Goal: Find specific page/section: Find specific page/section

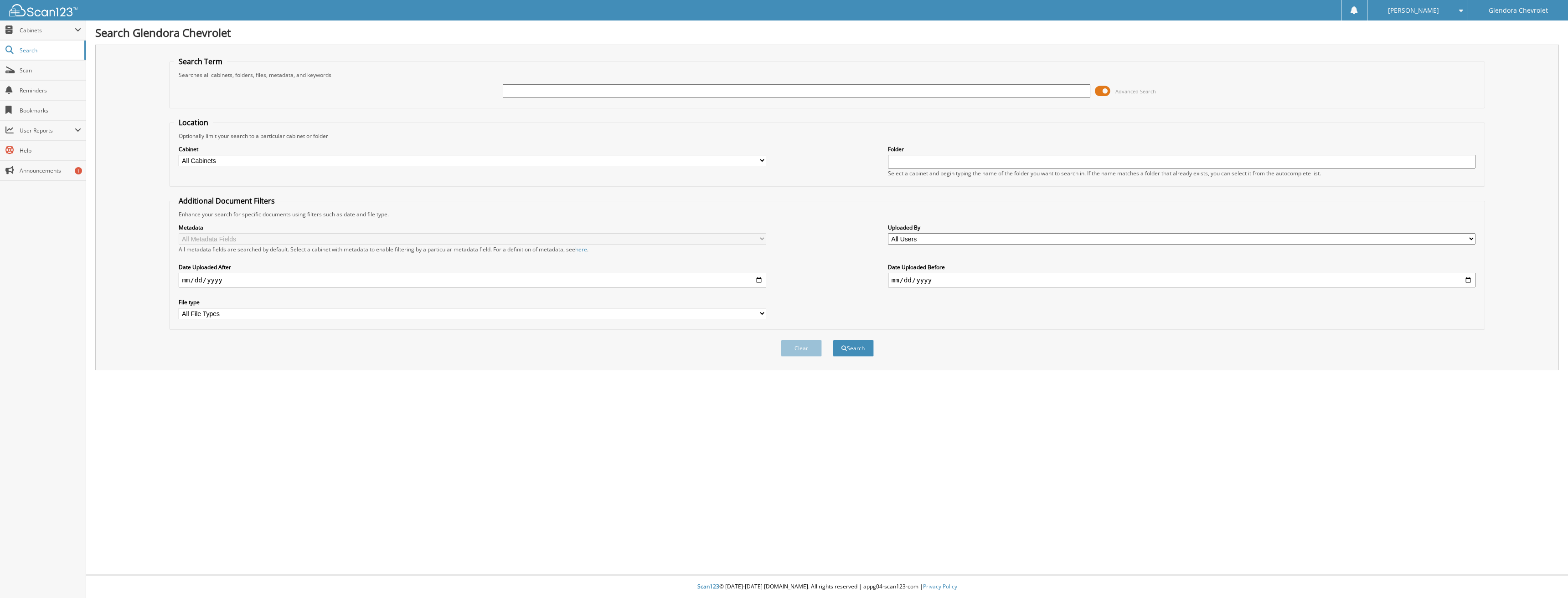
drag, startPoint x: 522, startPoint y: 87, endPoint x: 522, endPoint y: 83, distance: 4.0
click at [522, 85] on input "text" at bounding box center [797, 91] width 588 height 13
type input "39937"
click at [833, 340] on button "Search" at bounding box center [853, 349] width 41 height 17
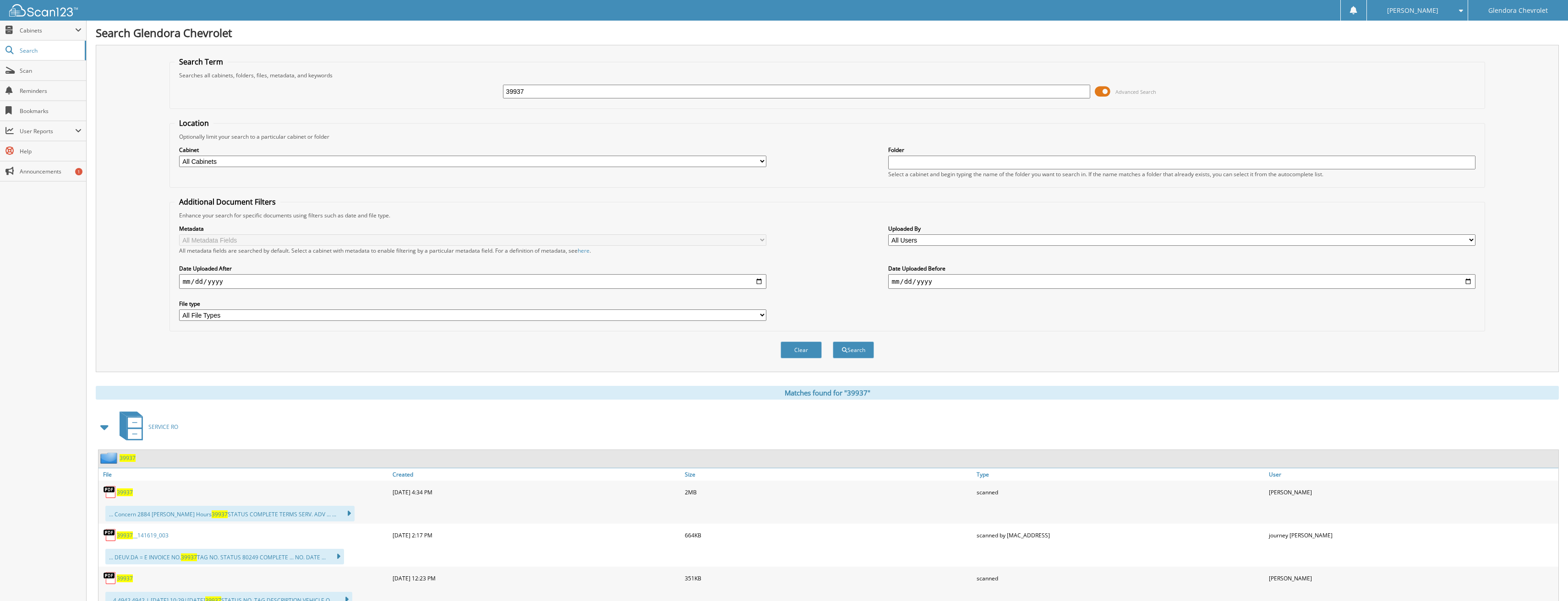
click at [129, 493] on span "39937" at bounding box center [125, 492] width 16 height 8
drag, startPoint x: 546, startPoint y: 89, endPoint x: 353, endPoint y: 94, distance: 193.1
click at [353, 94] on div "39937 Advanced Search" at bounding box center [827, 92] width 1306 height 24
type input "40503"
click at [833, 342] on button "Search" at bounding box center [853, 350] width 41 height 17
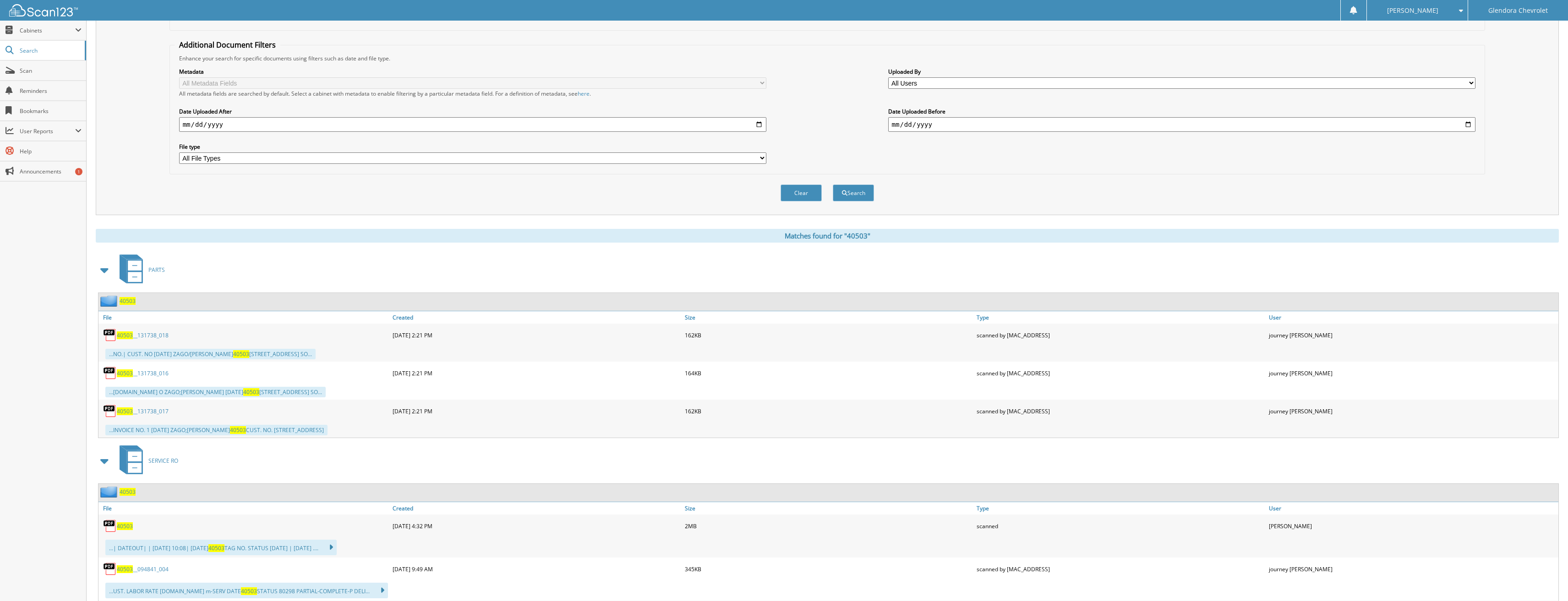
scroll to position [183, 0]
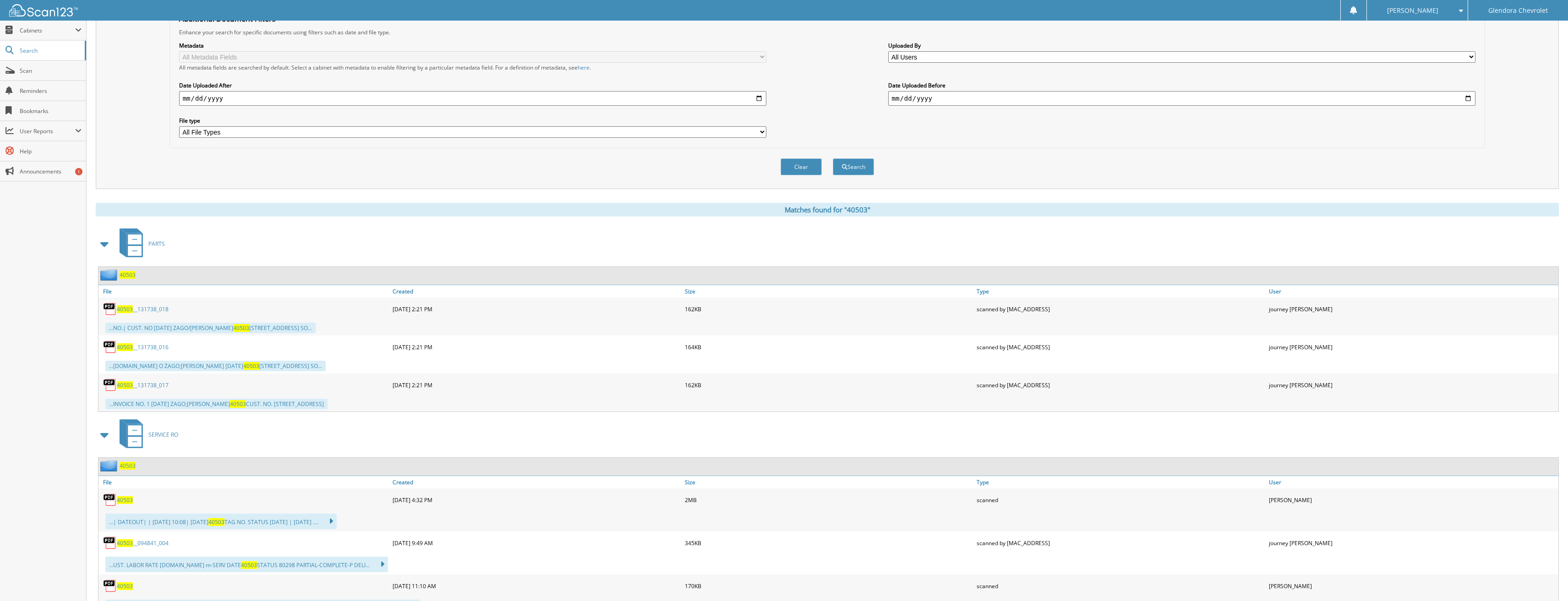
click at [127, 501] on span "40503" at bounding box center [125, 500] width 16 height 8
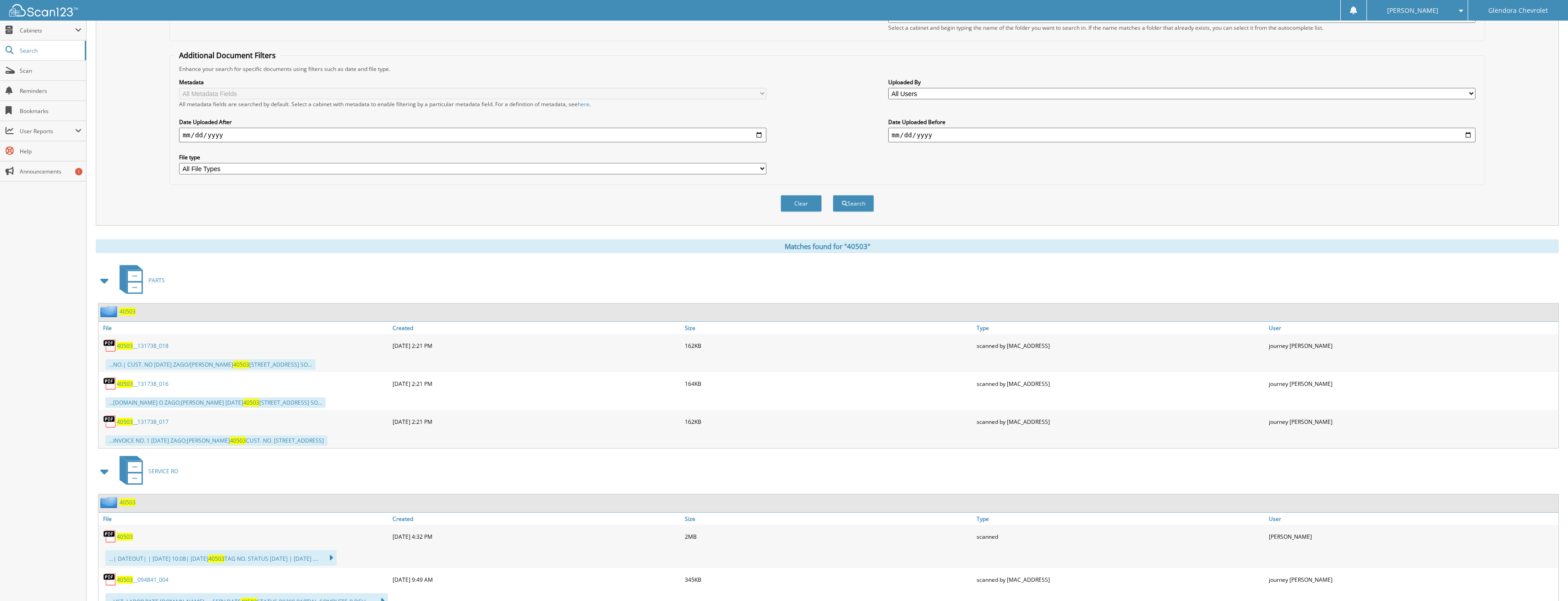
scroll to position [0, 0]
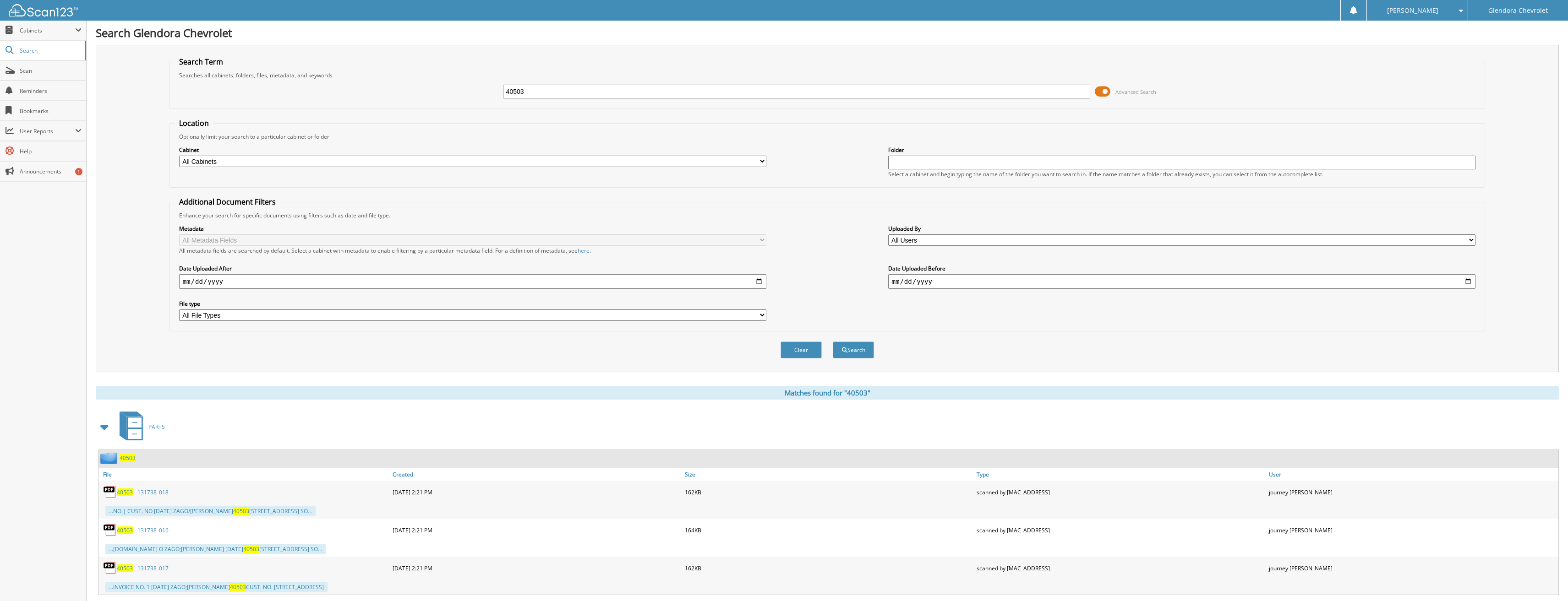
drag, startPoint x: 533, startPoint y: 93, endPoint x: 349, endPoint y: 95, distance: 184.0
click at [349, 95] on div "40503 Advanced Search" at bounding box center [827, 92] width 1306 height 24
type input "40534"
click at [833, 342] on button "Search" at bounding box center [853, 350] width 41 height 17
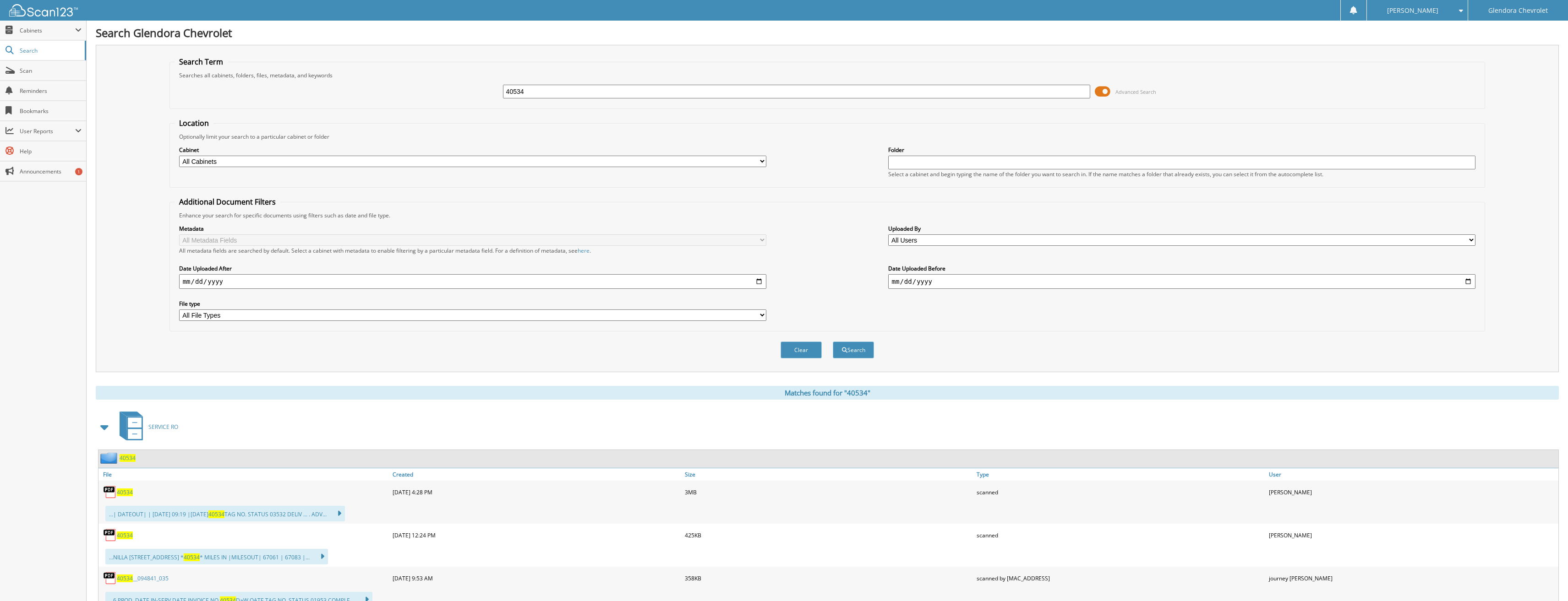
click at [122, 492] on span "40534" at bounding box center [125, 492] width 16 height 8
drag, startPoint x: 550, startPoint y: 82, endPoint x: 452, endPoint y: 90, distance: 98.3
click at [452, 90] on div "40534 Advanced Search" at bounding box center [827, 92] width 1306 height 24
drag, startPoint x: 463, startPoint y: 90, endPoint x: 395, endPoint y: 89, distance: 68.0
click at [395, 89] on div "40534 Advanced Search" at bounding box center [827, 92] width 1306 height 24
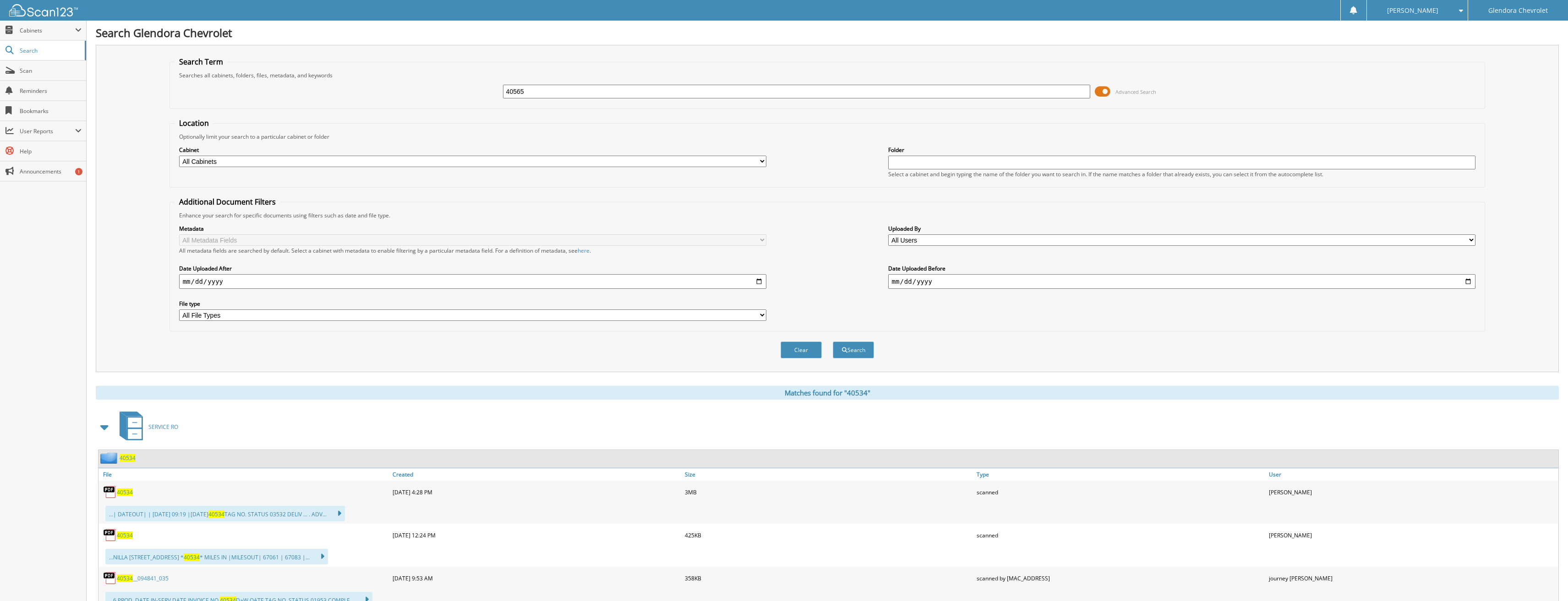
type input "40565"
click at [833, 342] on button "Search" at bounding box center [853, 350] width 41 height 17
click at [127, 494] on span "40565" at bounding box center [125, 492] width 16 height 8
drag, startPoint x: 552, startPoint y: 94, endPoint x: 359, endPoint y: 83, distance: 193.3
click at [359, 83] on div "40565 Advanced Search" at bounding box center [827, 92] width 1306 height 24
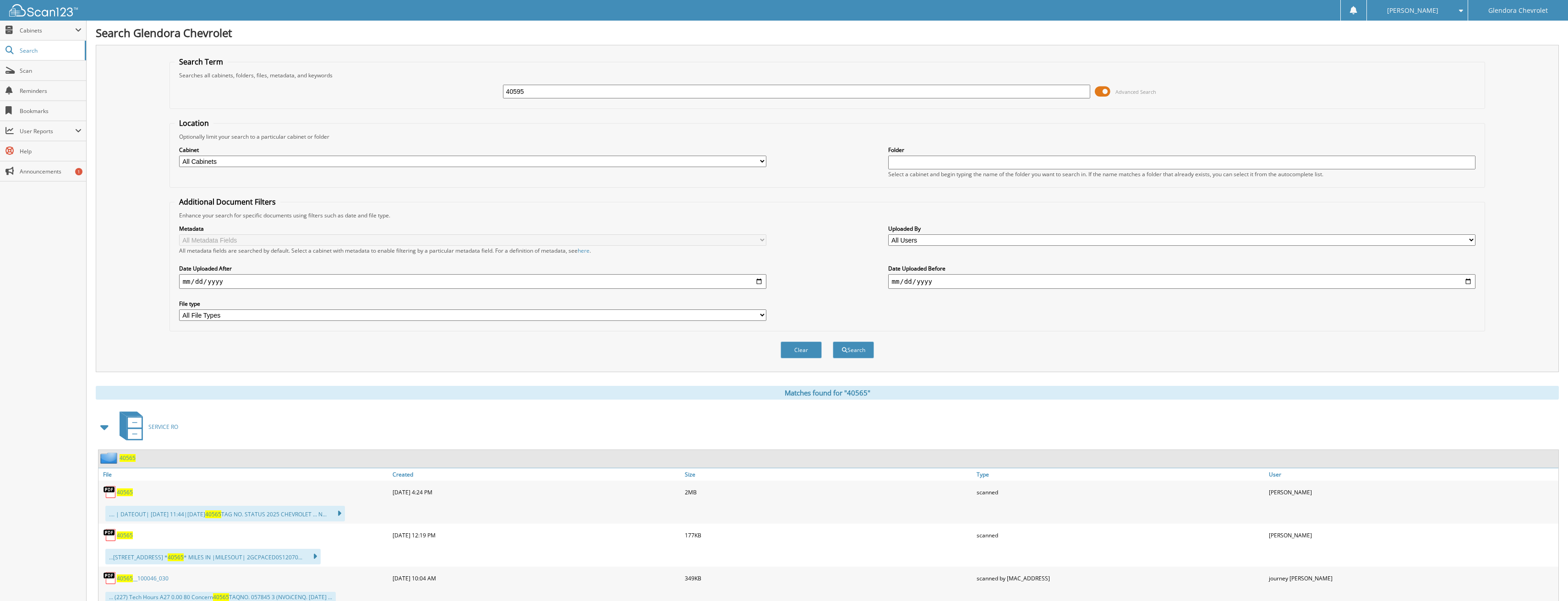
type input "40595"
click at [833, 342] on button "Search" at bounding box center [853, 350] width 41 height 17
click at [130, 458] on span "40595" at bounding box center [127, 458] width 16 height 8
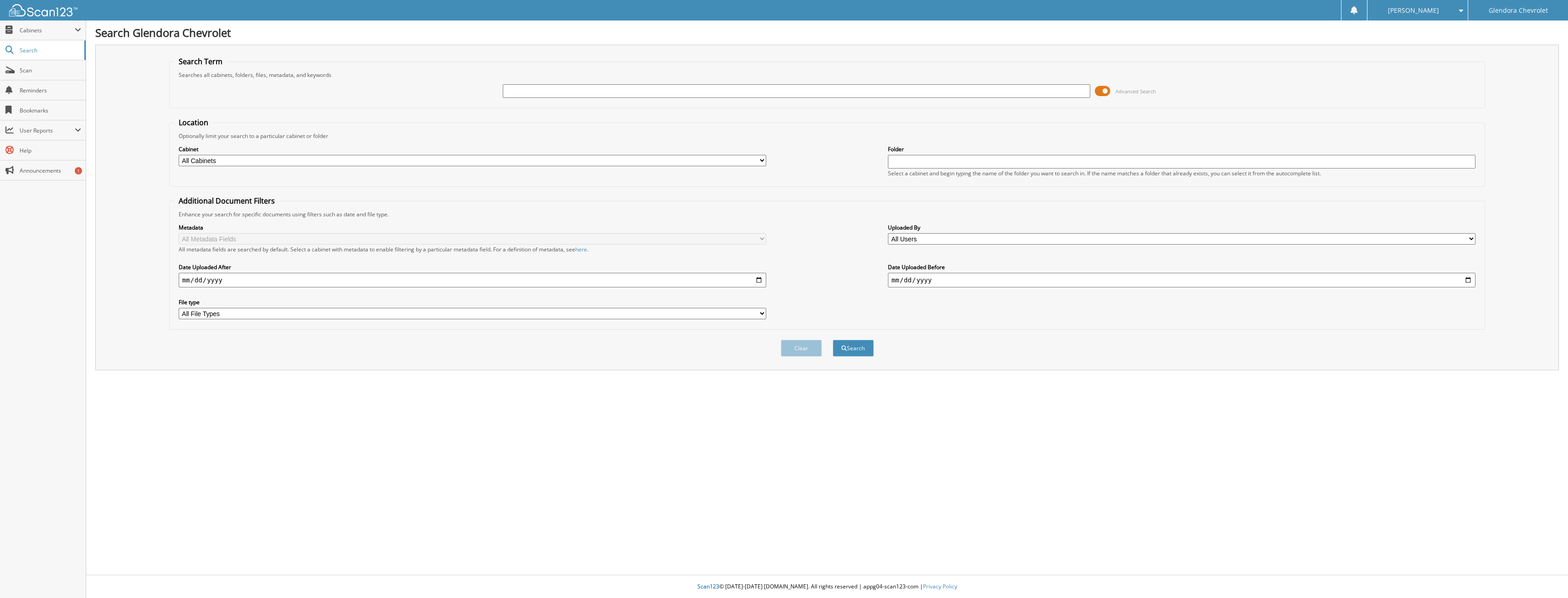
click at [542, 95] on input "text" at bounding box center [797, 91] width 588 height 13
type input "40609"
click at [833, 340] on button "Search" at bounding box center [853, 349] width 41 height 17
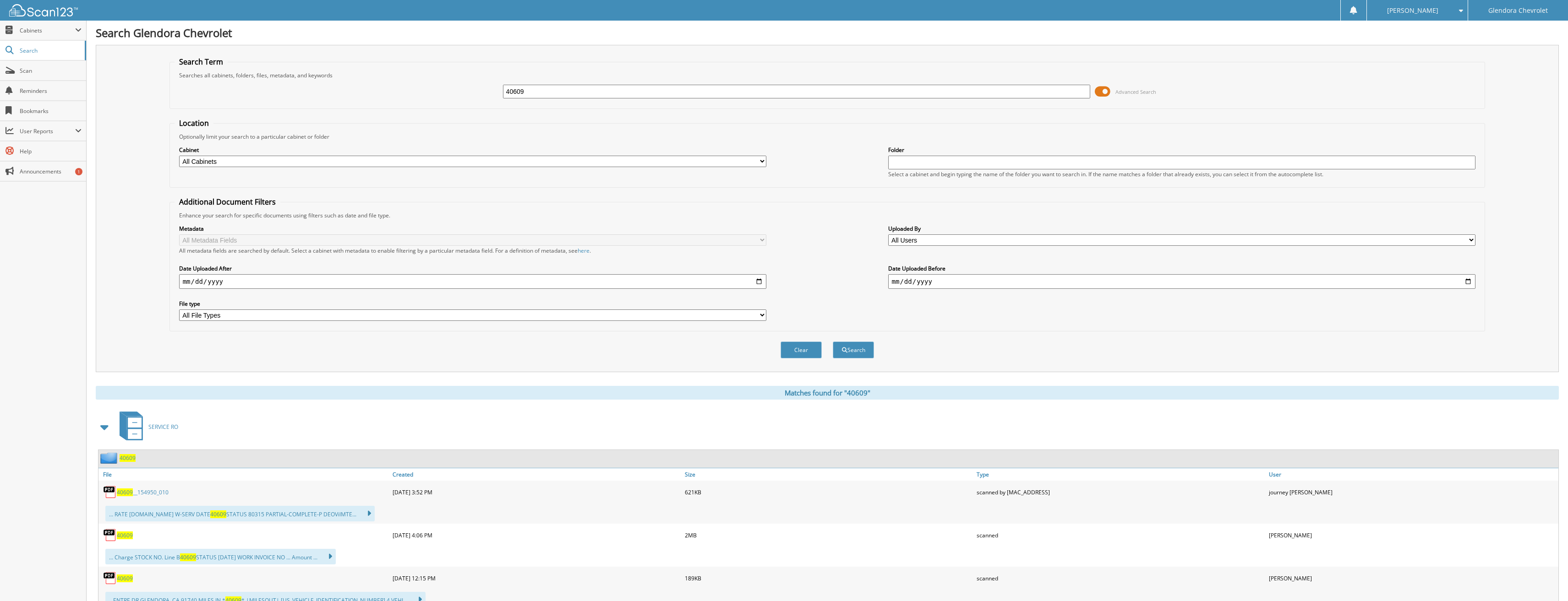
click at [128, 538] on span "40609" at bounding box center [125, 535] width 16 height 8
drag, startPoint x: 551, startPoint y: 90, endPoint x: 381, endPoint y: 125, distance: 173.6
click at [381, 125] on form "Search Term Searches all cabinets, folders, files, metadata, and keywords 40609…" at bounding box center [827, 213] width 1316 height 312
type input "40617"
click at [833, 342] on button "Search" at bounding box center [853, 350] width 41 height 17
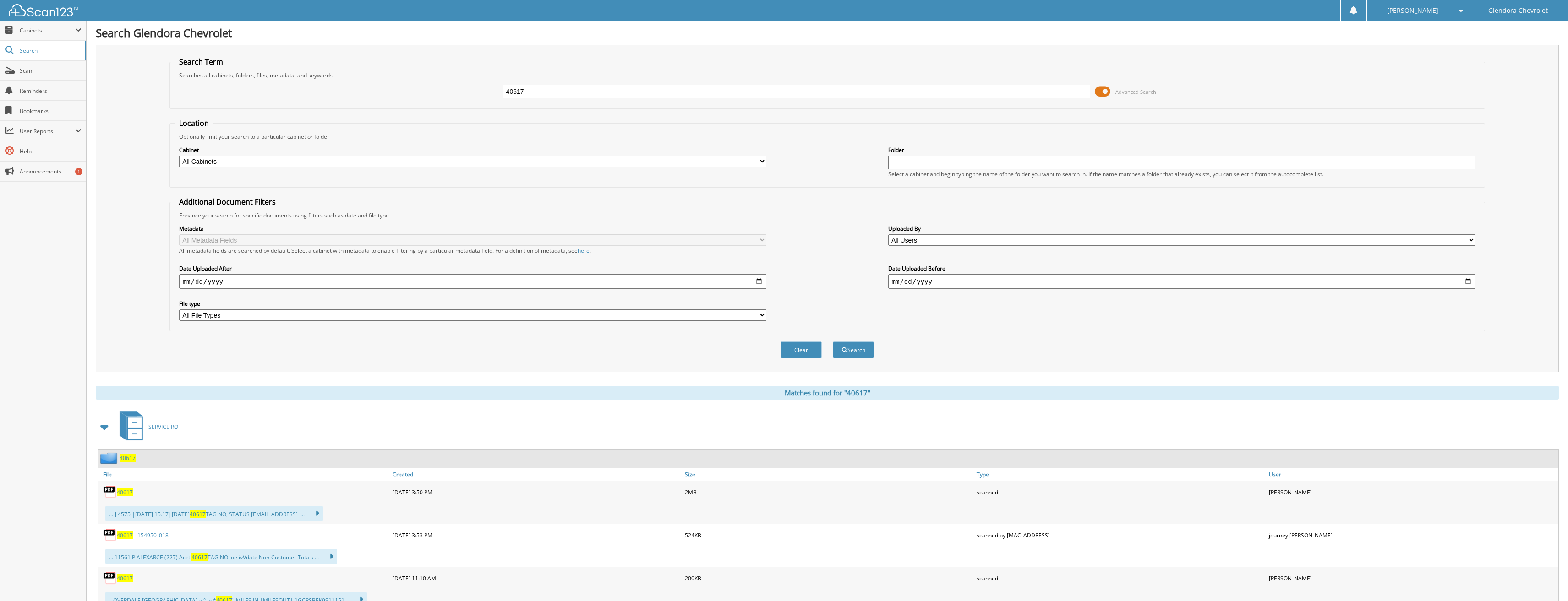
click at [125, 492] on span "40617" at bounding box center [125, 492] width 16 height 8
drag, startPoint x: 574, startPoint y: 93, endPoint x: 368, endPoint y: 89, distance: 206.0
click at [368, 89] on div "40617 Advanced Search" at bounding box center [827, 92] width 1306 height 24
type input "40629"
click at [833, 342] on button "Search" at bounding box center [853, 350] width 41 height 17
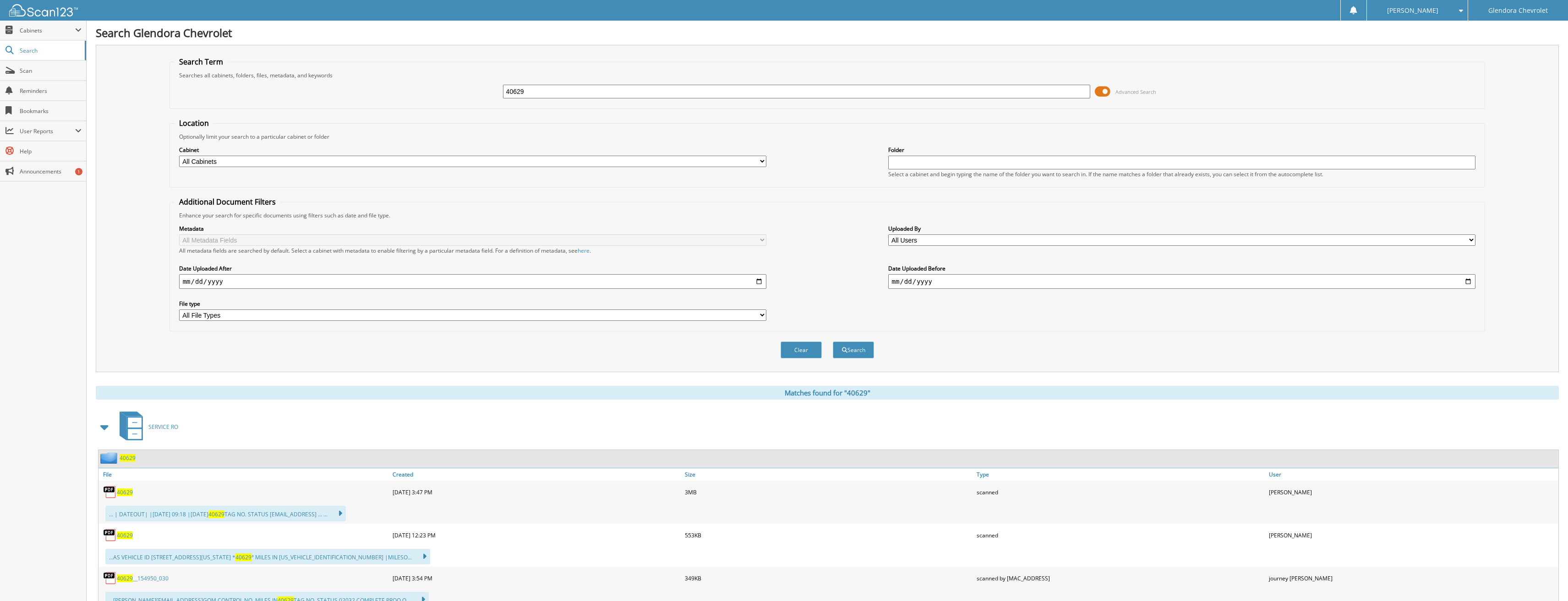
click at [127, 495] on span "40629" at bounding box center [125, 492] width 16 height 8
drag, startPoint x: 553, startPoint y: 92, endPoint x: 333, endPoint y: 79, distance: 220.4
click at [333, 79] on div "40629 Advanced Search" at bounding box center [827, 92] width 1306 height 24
type input "40642"
click at [833, 342] on button "Search" at bounding box center [853, 350] width 41 height 17
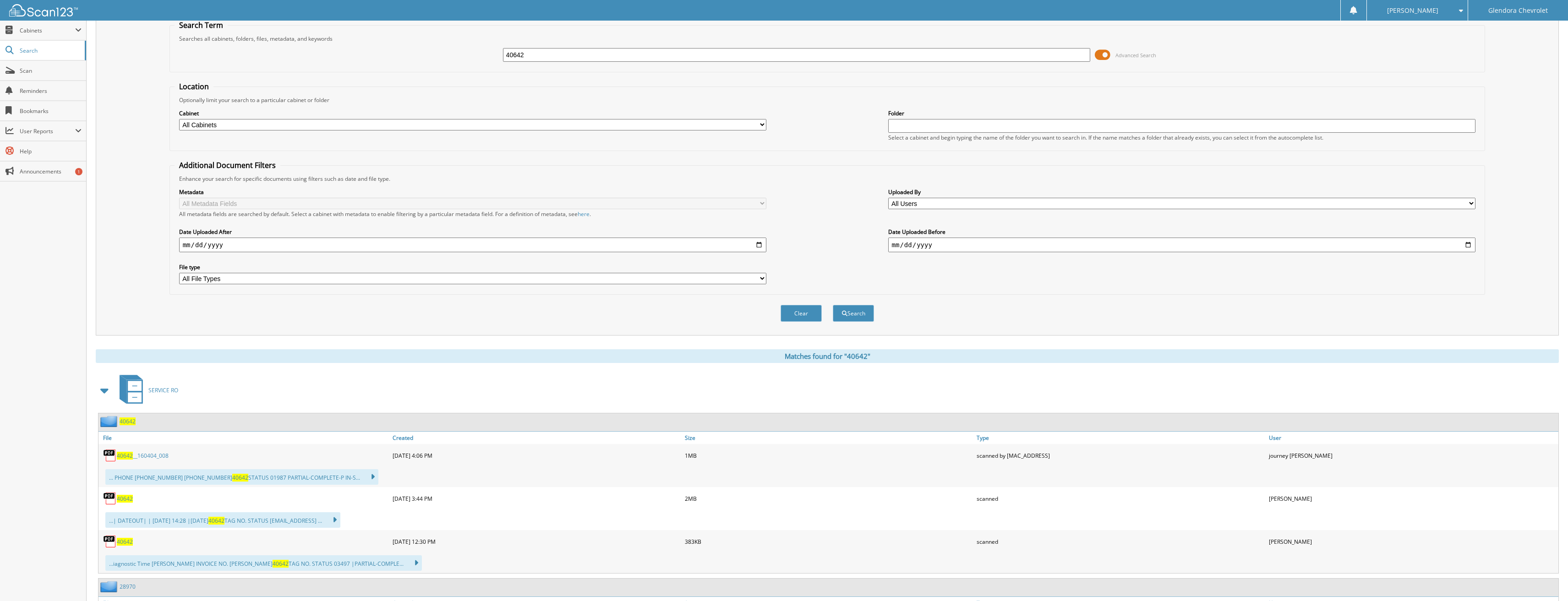
scroll to position [46, 0]
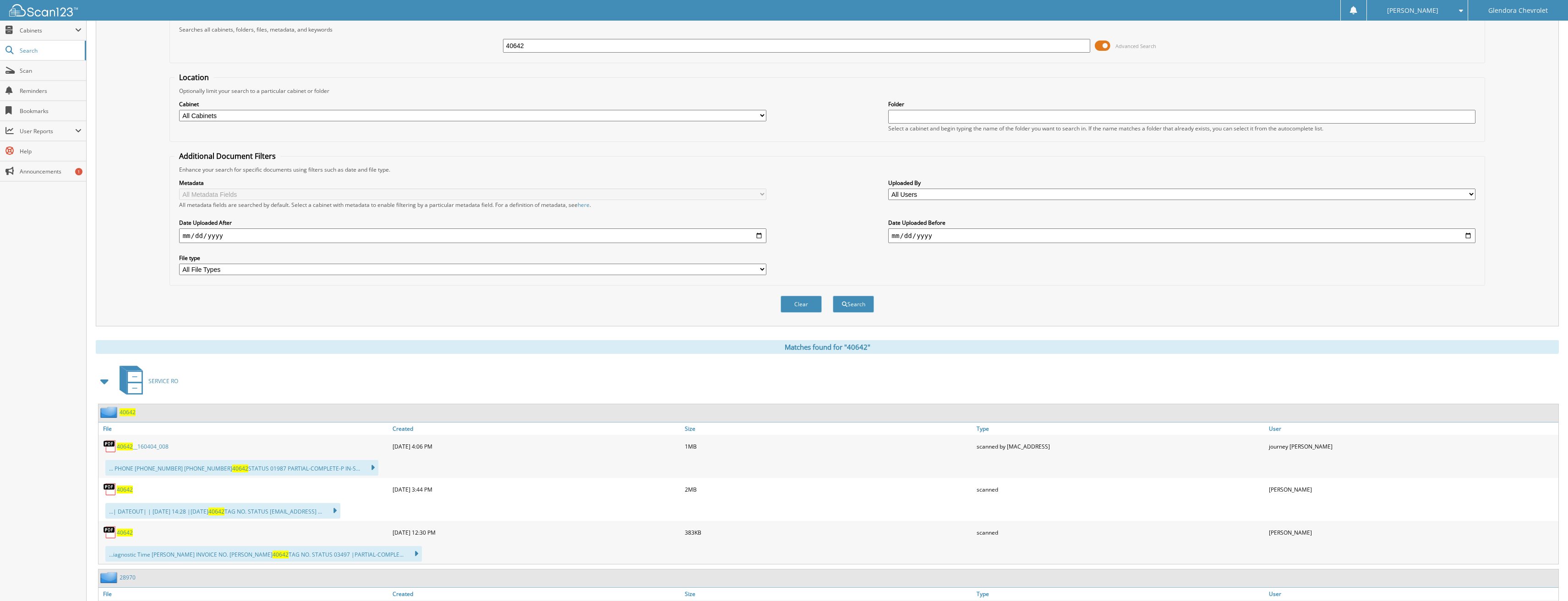
click at [137, 492] on div "40642" at bounding box center [244, 490] width 292 height 18
click at [128, 492] on span "40642" at bounding box center [125, 490] width 16 height 8
drag, startPoint x: 610, startPoint y: 46, endPoint x: 445, endPoint y: 56, distance: 165.3
click at [445, 56] on div "40642 Advanced Search" at bounding box center [827, 46] width 1306 height 24
type input ".40526"
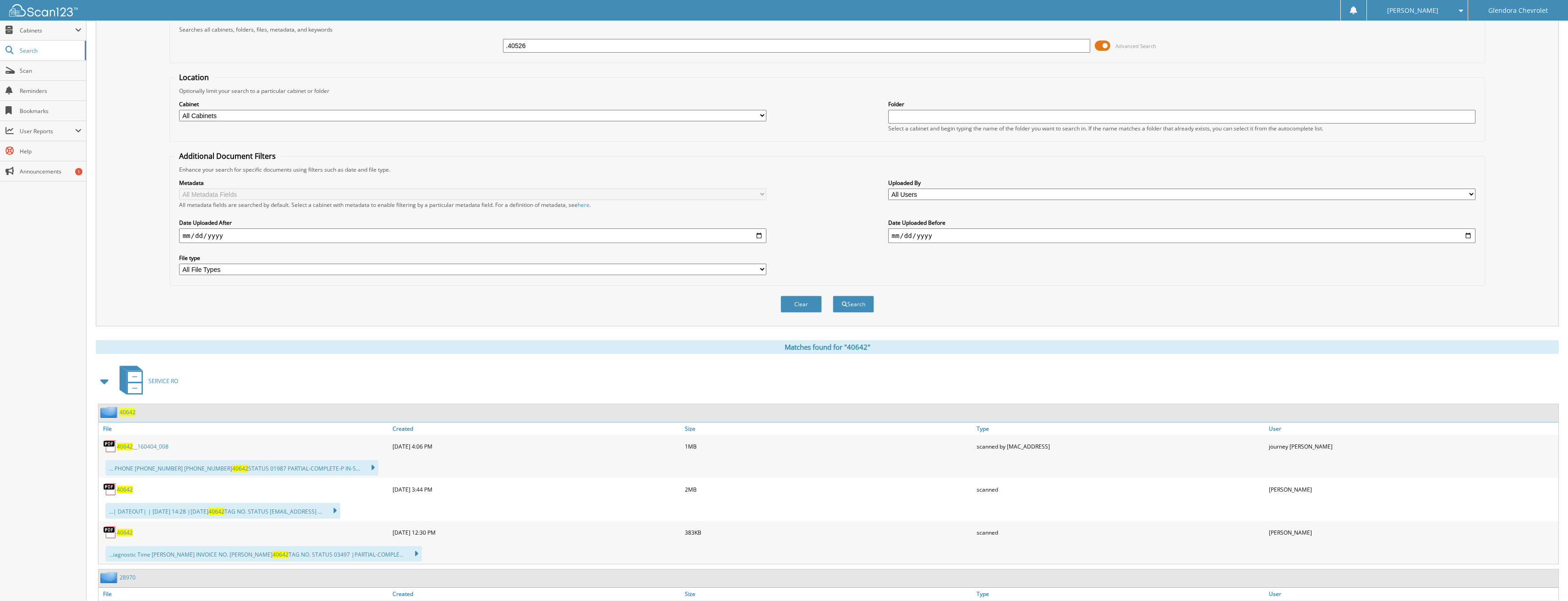
click at [833, 296] on button "Search" at bounding box center [853, 304] width 41 height 17
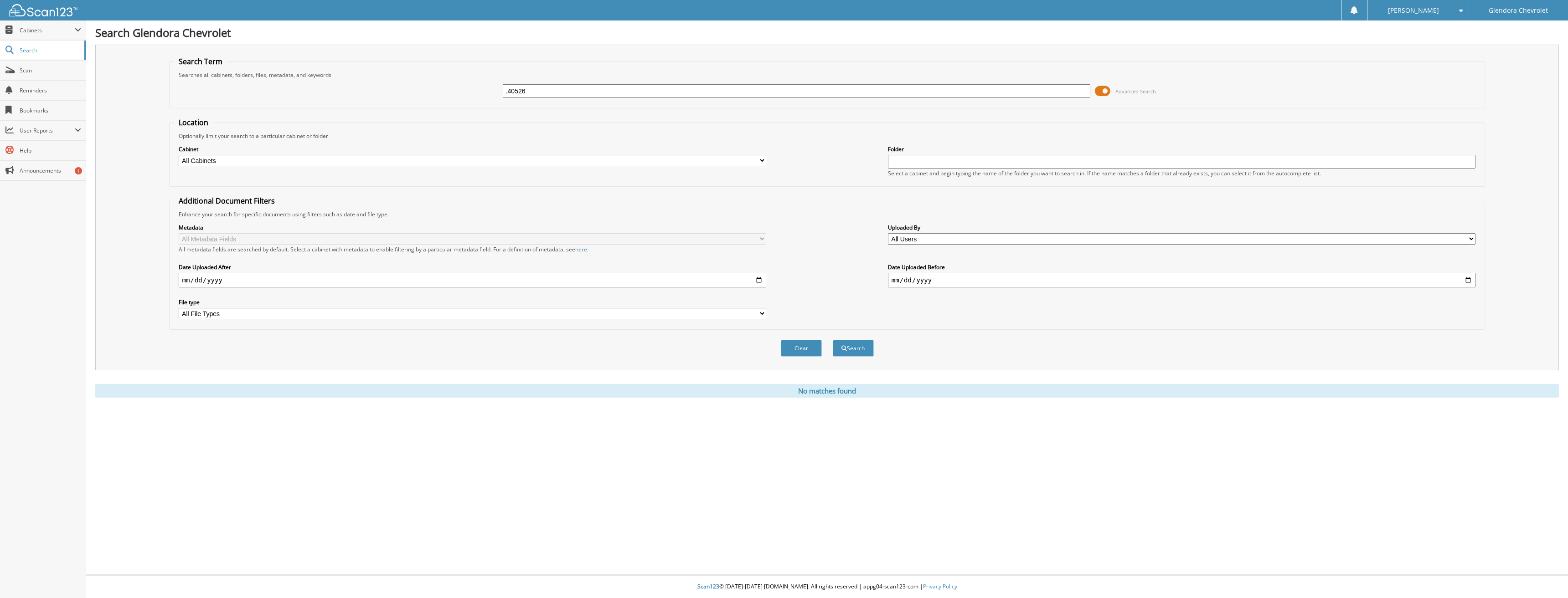
drag, startPoint x: 561, startPoint y: 94, endPoint x: 458, endPoint y: 94, distance: 103.0
click at [471, 91] on div ".40526 Advanced Search" at bounding box center [827, 91] width 1306 height 24
type input "40526"
click at [833, 340] on button "Search" at bounding box center [853, 349] width 41 height 17
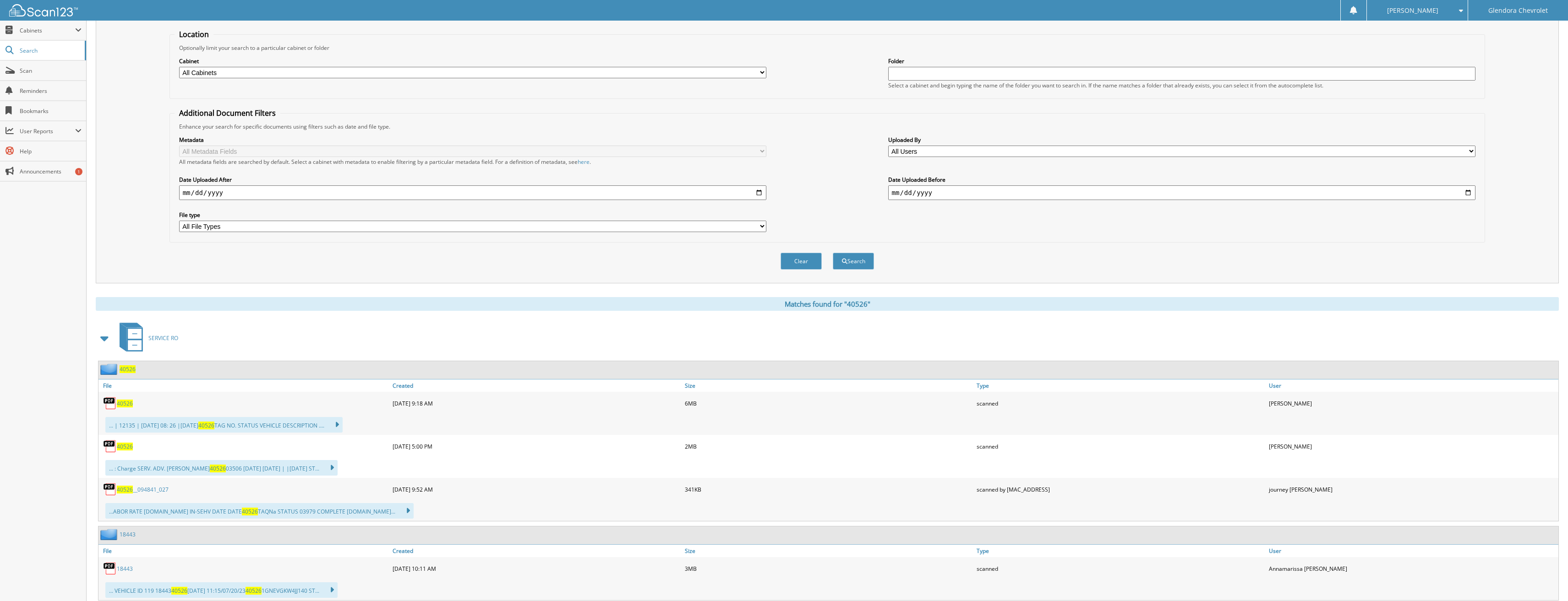
scroll to position [92, 0]
click at [118, 402] on span "40526" at bounding box center [125, 400] width 16 height 8
click at [136, 444] on div "40526" at bounding box center [244, 444] width 292 height 18
click at [127, 446] on span "40526" at bounding box center [125, 444] width 16 height 8
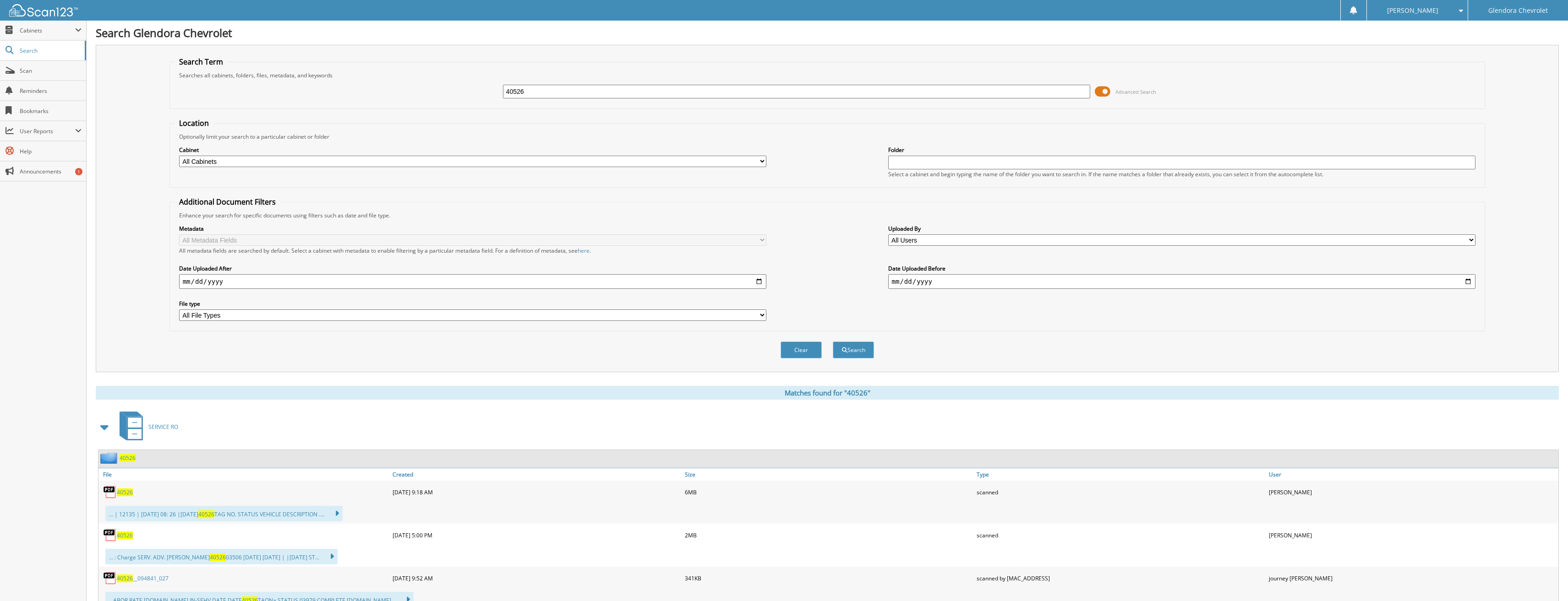
drag, startPoint x: 550, startPoint y: 91, endPoint x: 433, endPoint y: 97, distance: 117.2
click at [433, 97] on div "40526 Advanced Search" at bounding box center [827, 92] width 1306 height 24
type input "41362"
click at [833, 342] on button "Search" at bounding box center [853, 350] width 41 height 17
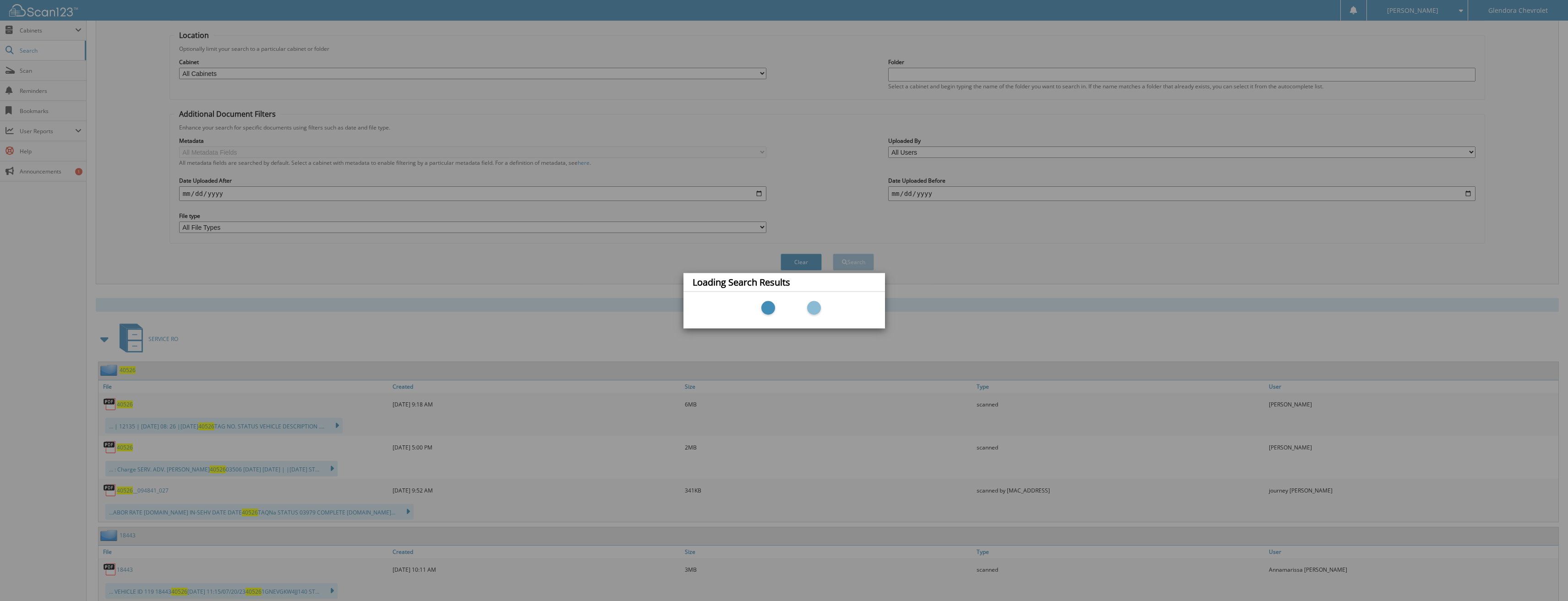
scroll to position [138, 0]
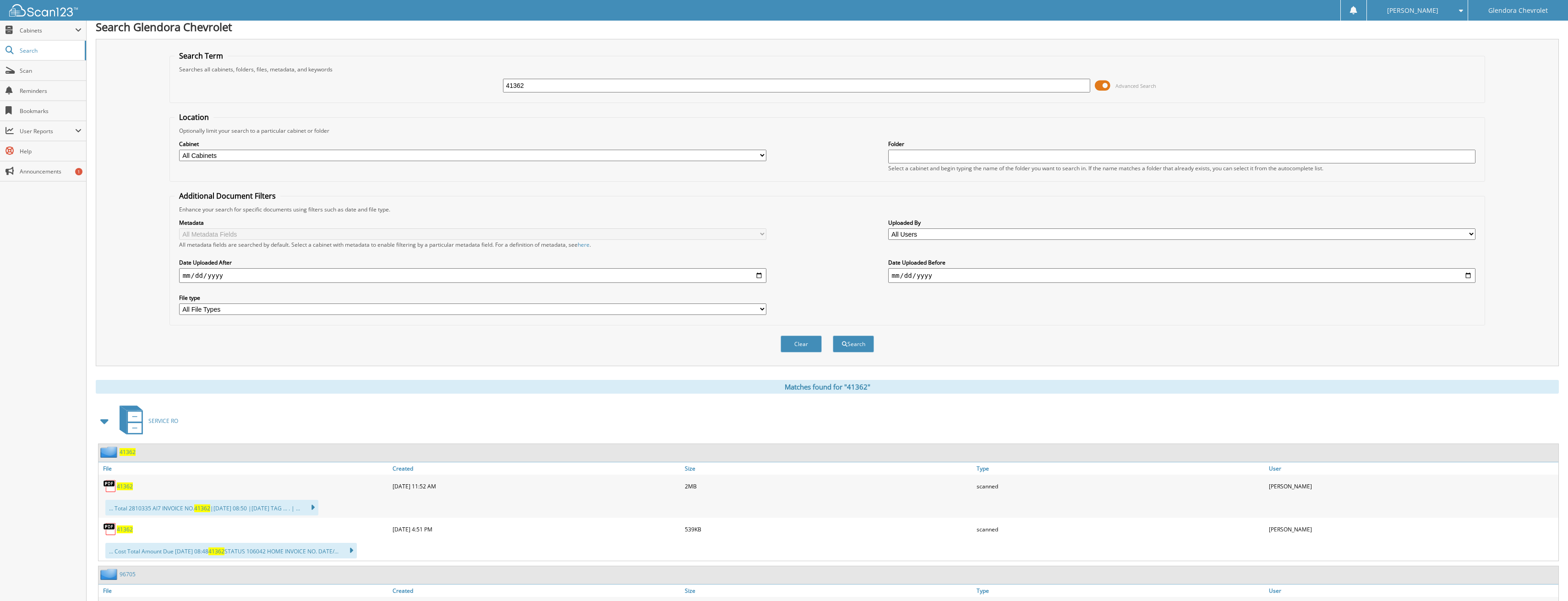
scroll to position [46, 0]
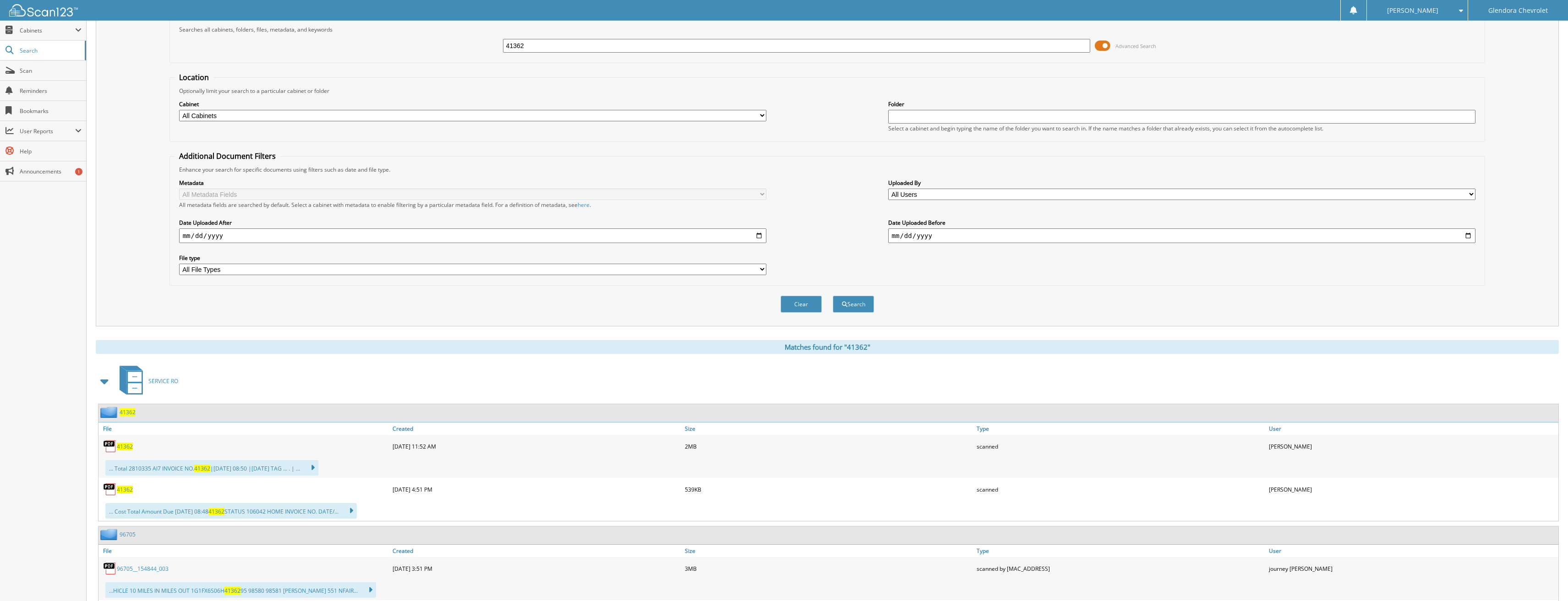
click at [130, 493] on span "41362" at bounding box center [125, 490] width 16 height 8
drag, startPoint x: 552, startPoint y: 44, endPoint x: 392, endPoint y: 49, distance: 160.1
click at [392, 49] on div "41362 Advanced Search" at bounding box center [827, 46] width 1306 height 24
type input "41431"
click at [833, 296] on button "Search" at bounding box center [853, 304] width 41 height 17
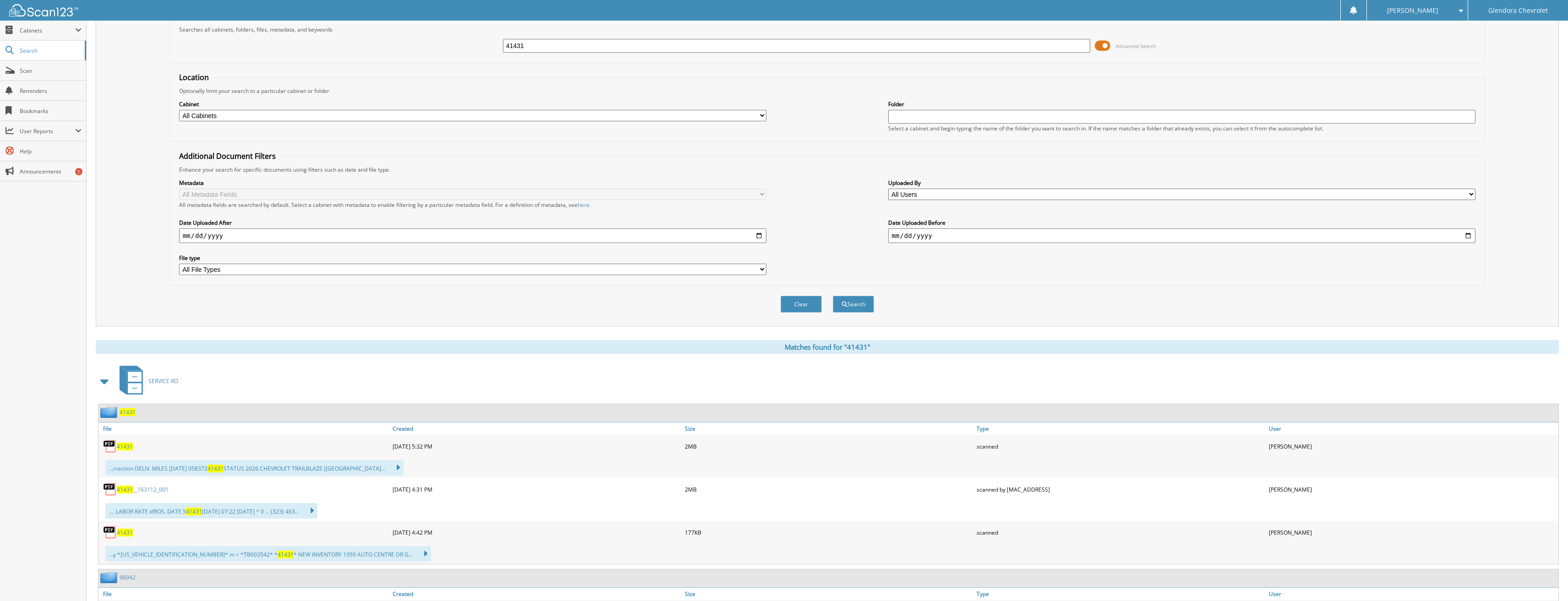
scroll to position [92, 0]
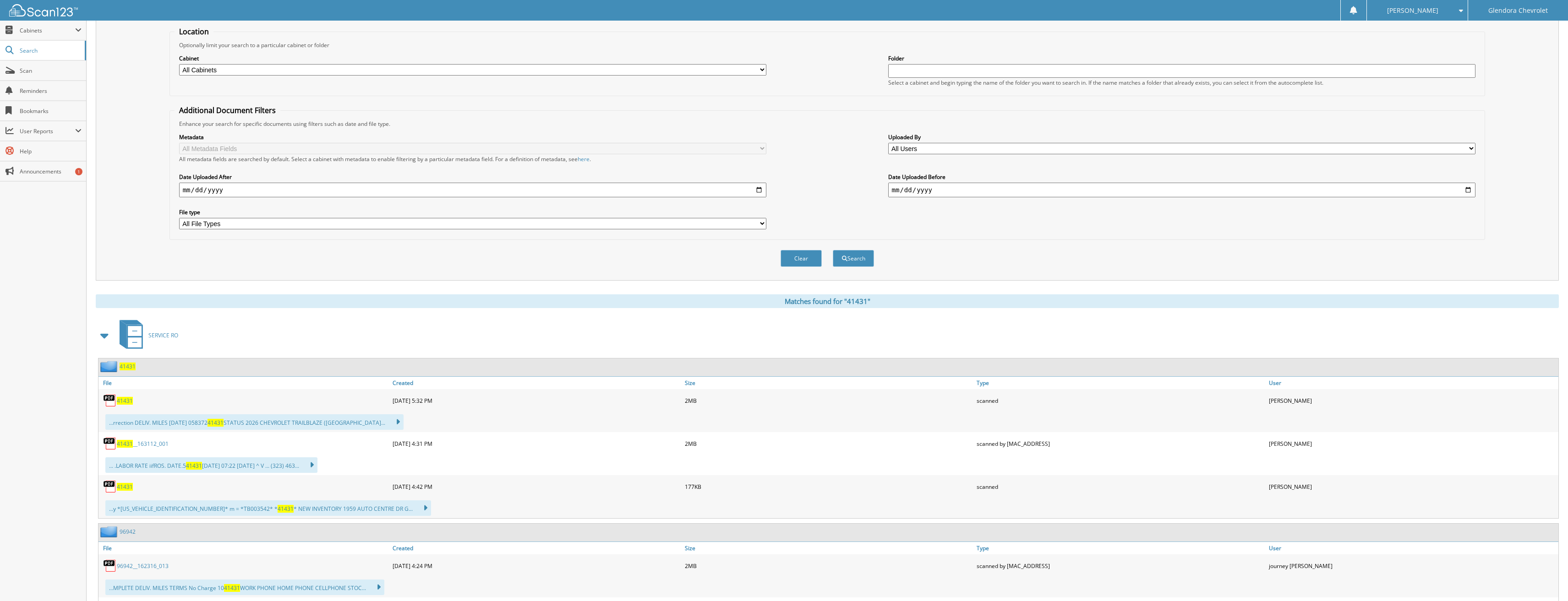
click at [116, 489] on img at bounding box center [110, 487] width 13 height 13
click at [128, 488] on span "41431" at bounding box center [125, 487] width 16 height 8
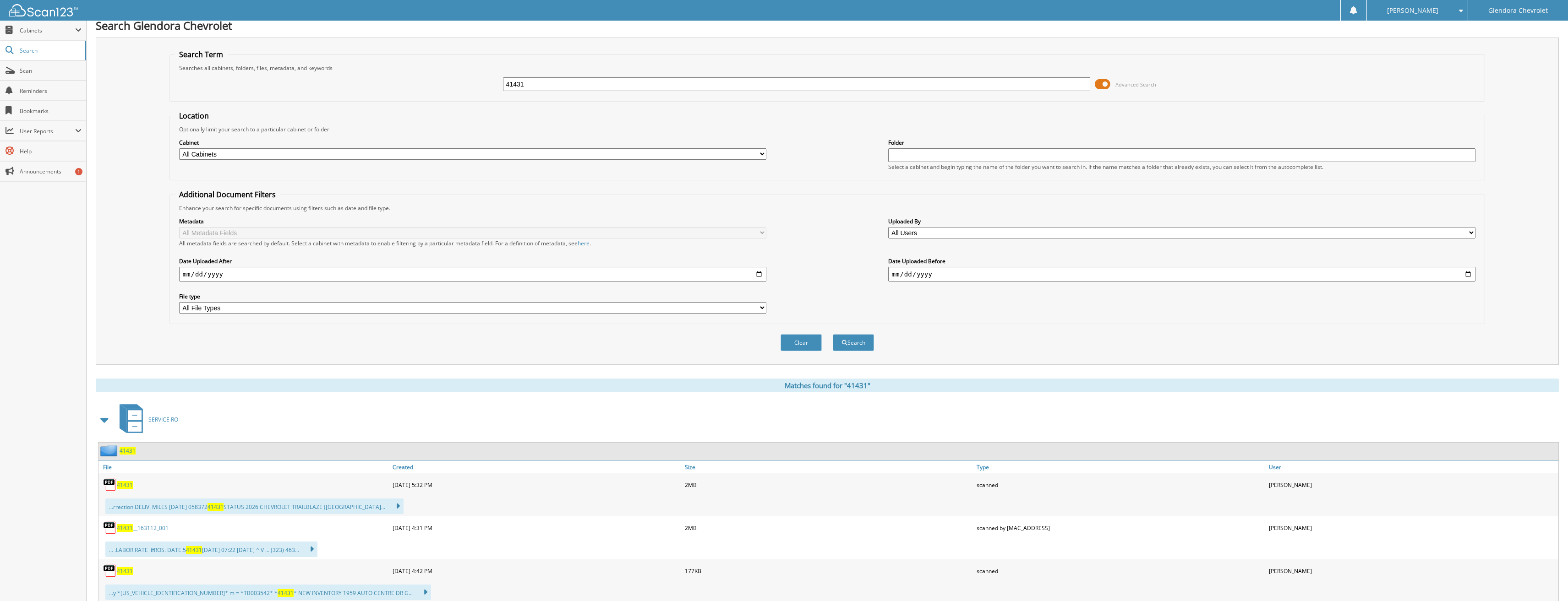
scroll to position [0, 0]
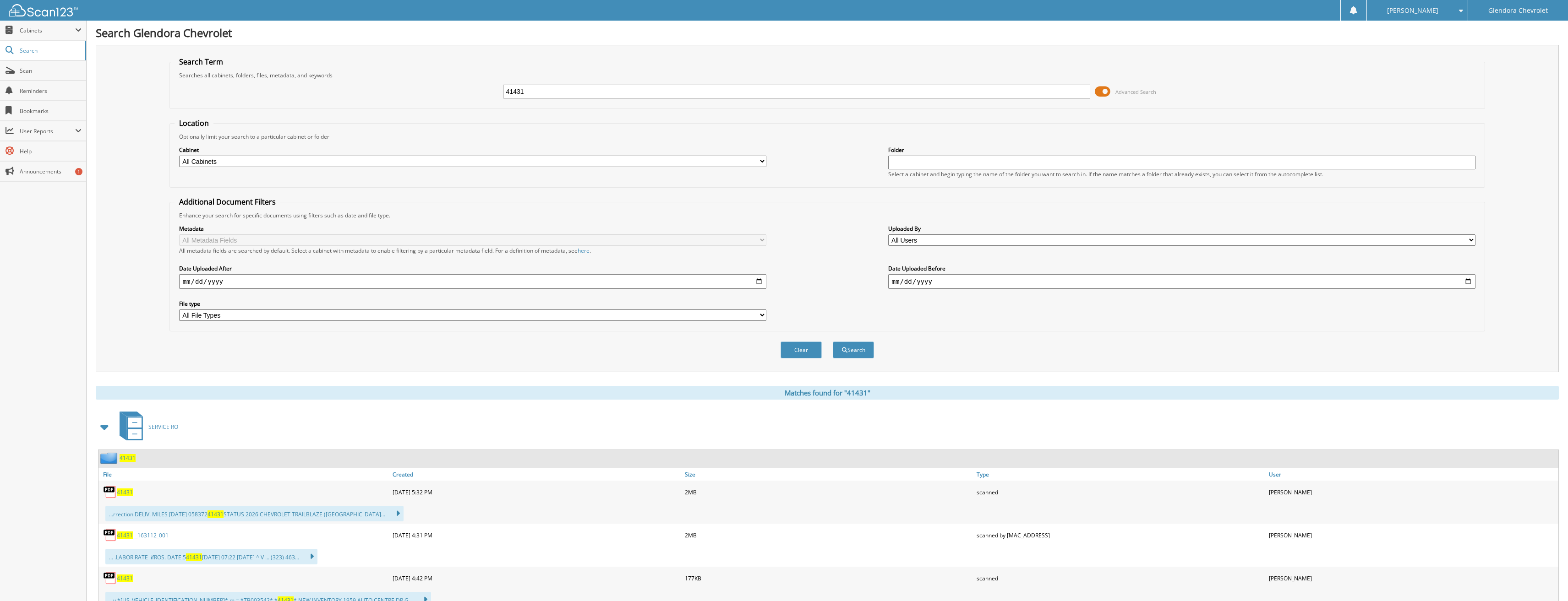
drag, startPoint x: 568, startPoint y: 92, endPoint x: 450, endPoint y: 96, distance: 118.1
click at [450, 96] on div "41431 Advanced Search" at bounding box center [827, 92] width 1306 height 24
type input "41293"
click at [833, 342] on button "Search" at bounding box center [853, 350] width 41 height 17
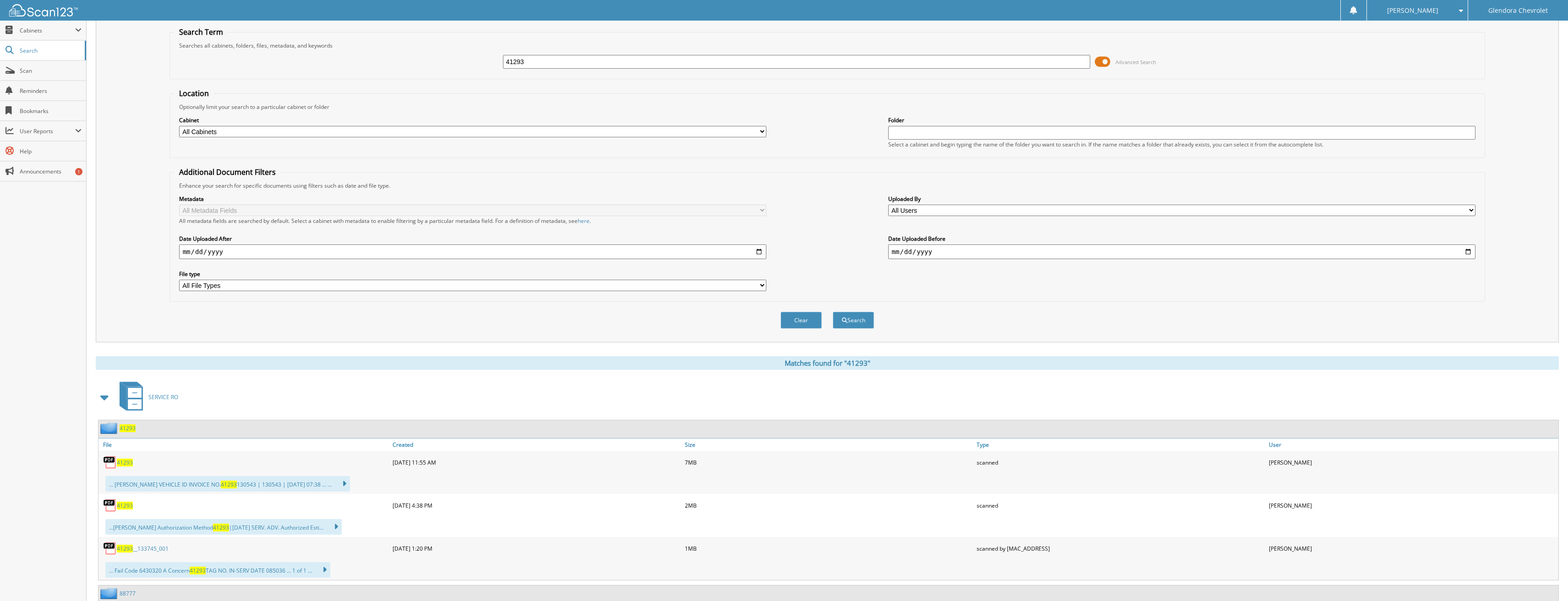
scroll to position [46, 0]
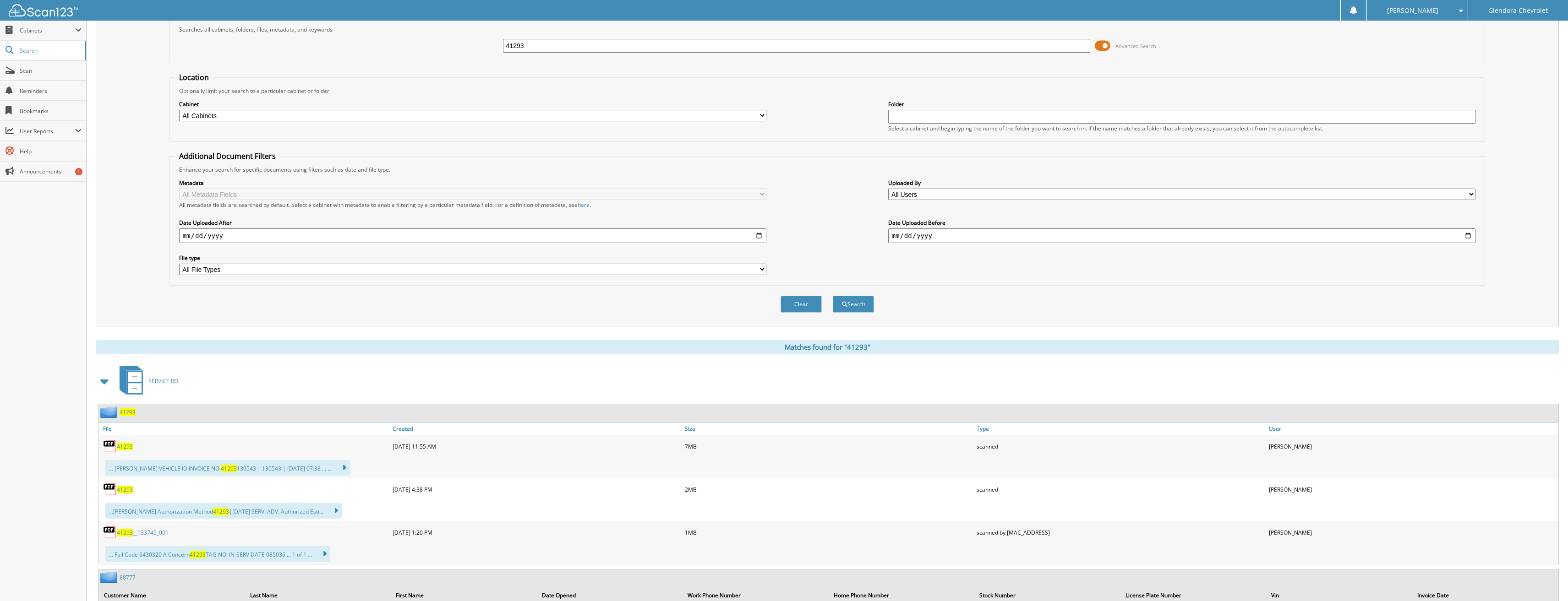
click at [127, 491] on span "41293" at bounding box center [125, 490] width 16 height 8
